Goal: Task Accomplishment & Management: Use online tool/utility

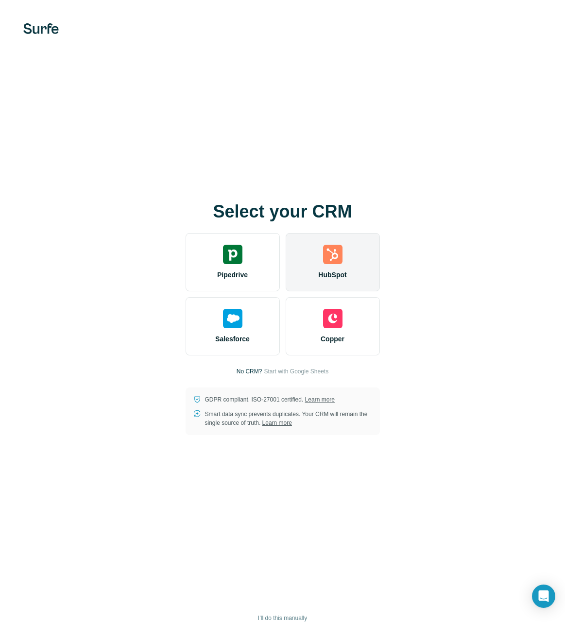
click at [328, 260] on img at bounding box center [332, 254] width 19 height 19
